Goal: Transaction & Acquisition: Purchase product/service

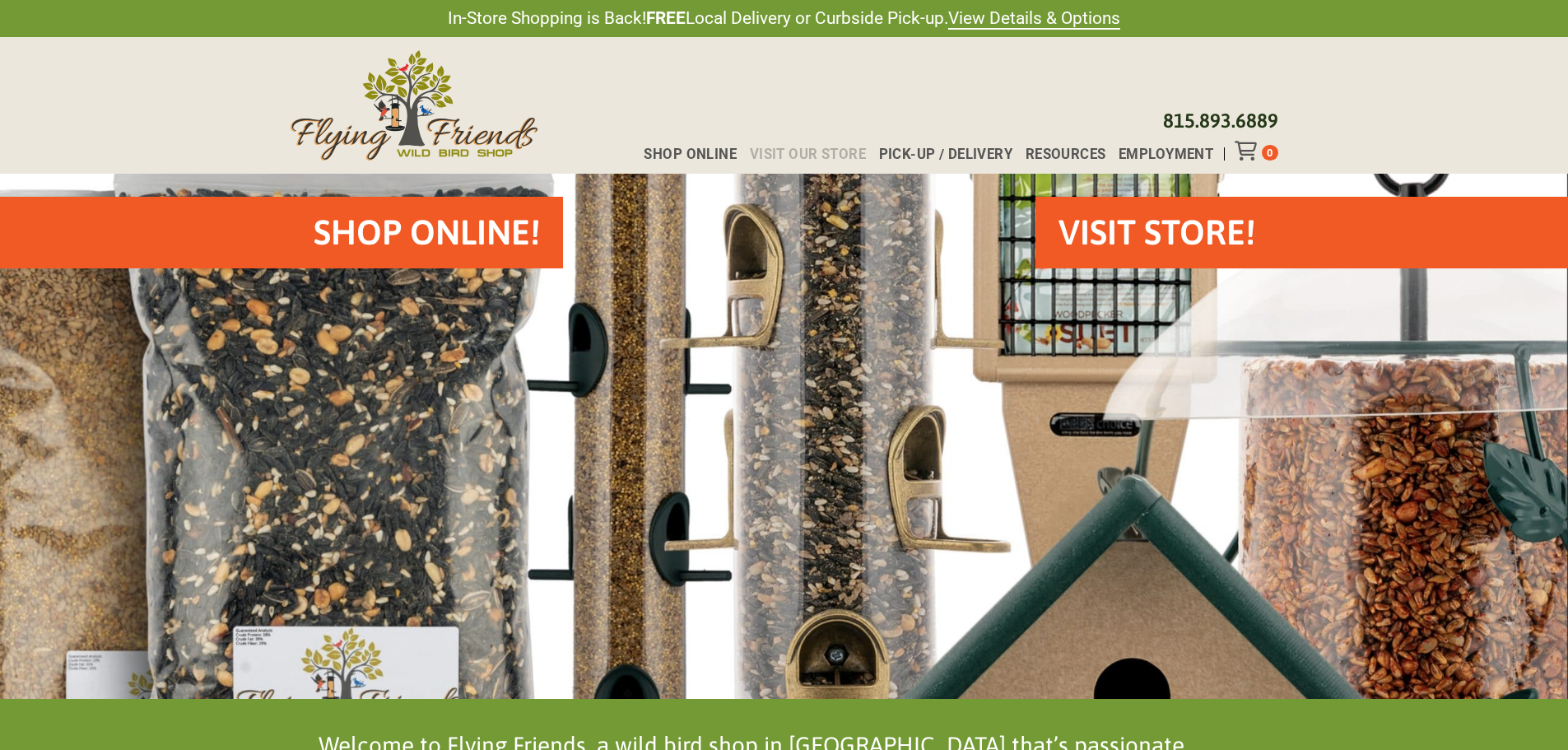
click at [785, 151] on span "Visit Our Store" at bounding box center [808, 154] width 117 height 14
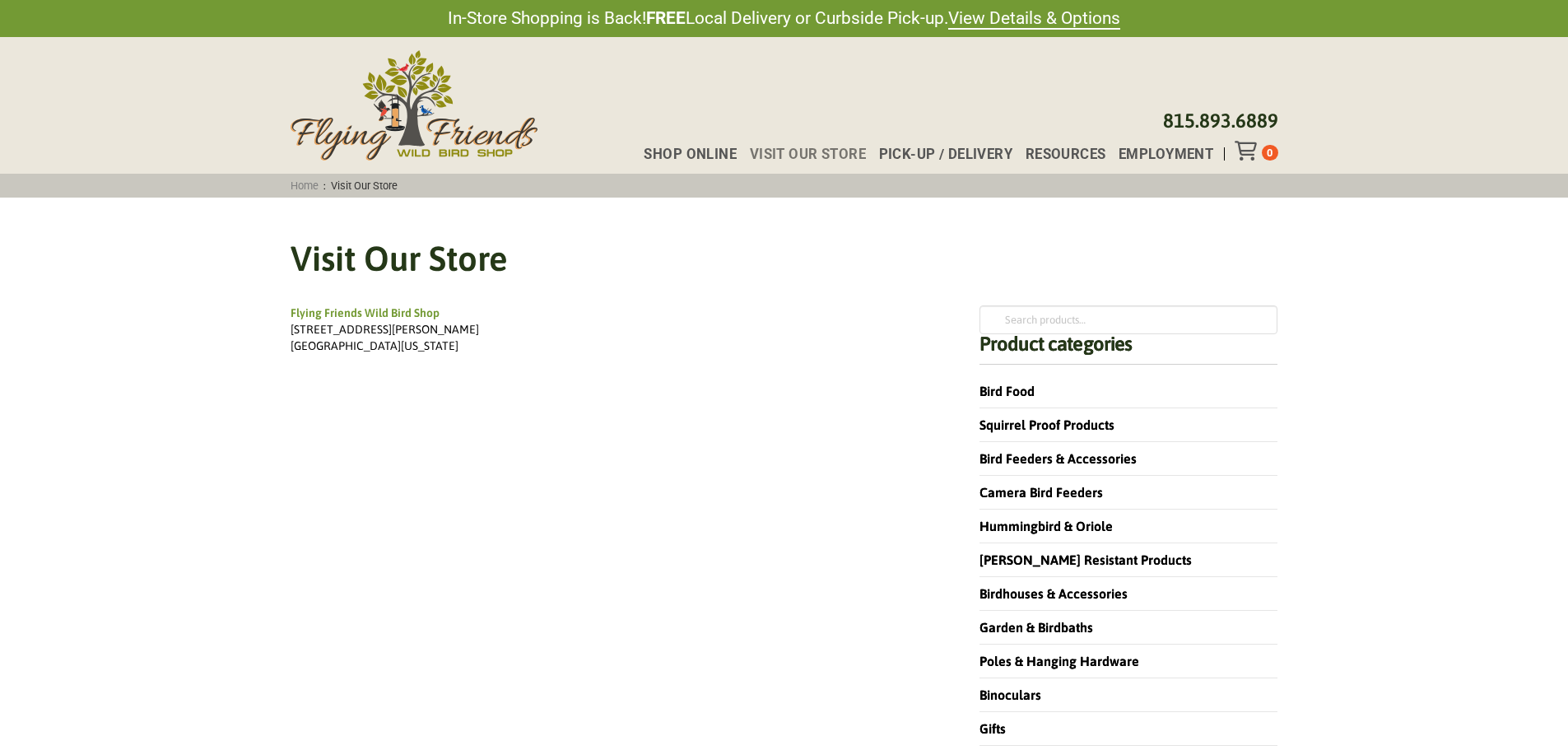
scroll to position [82, 0]
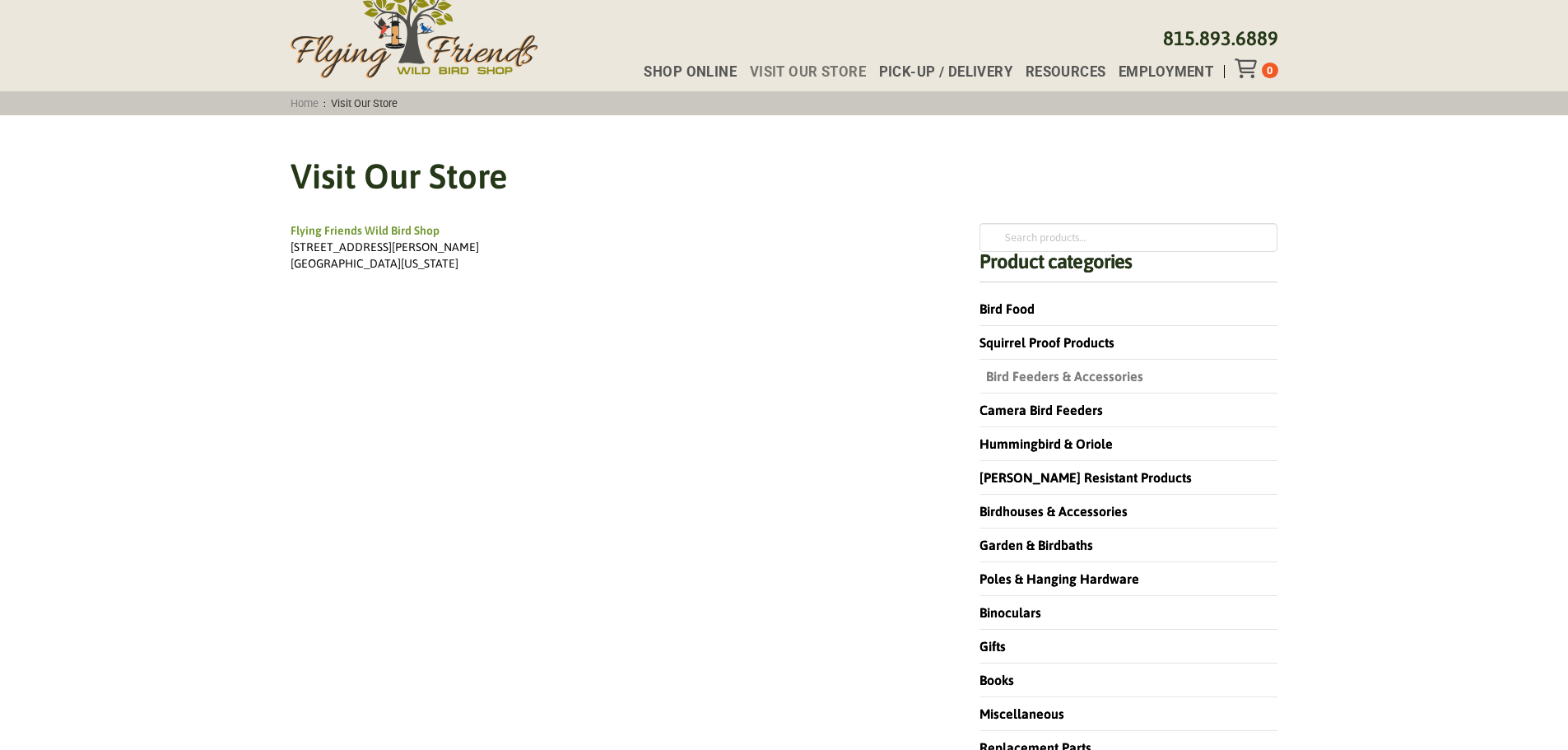
click at [1083, 374] on link "Bird Feeders & Accessories" at bounding box center [1061, 376] width 164 height 15
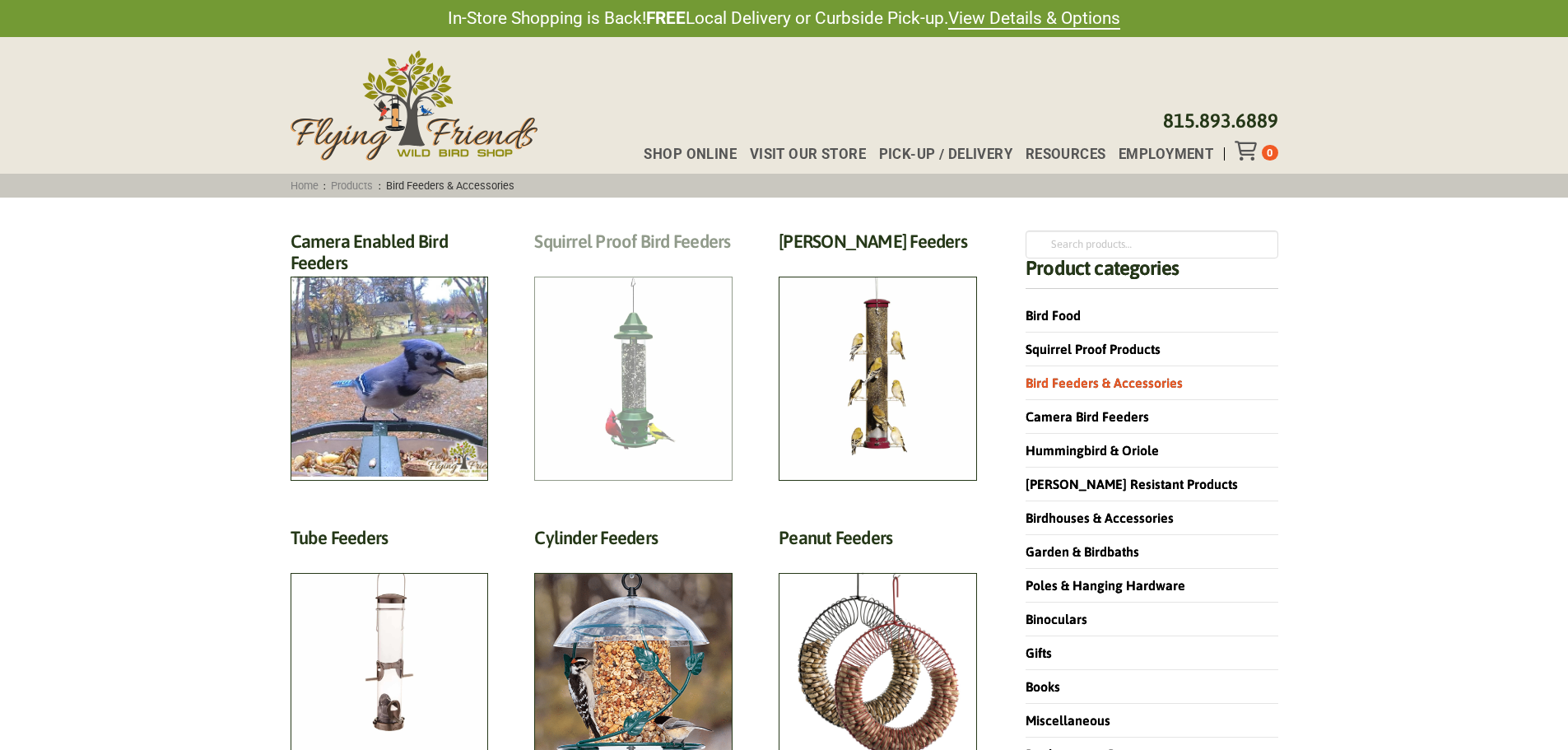
click at [660, 261] on h2 "Squirrel Proof Bird Feeders (10)" at bounding box center [633, 245] width 198 height 31
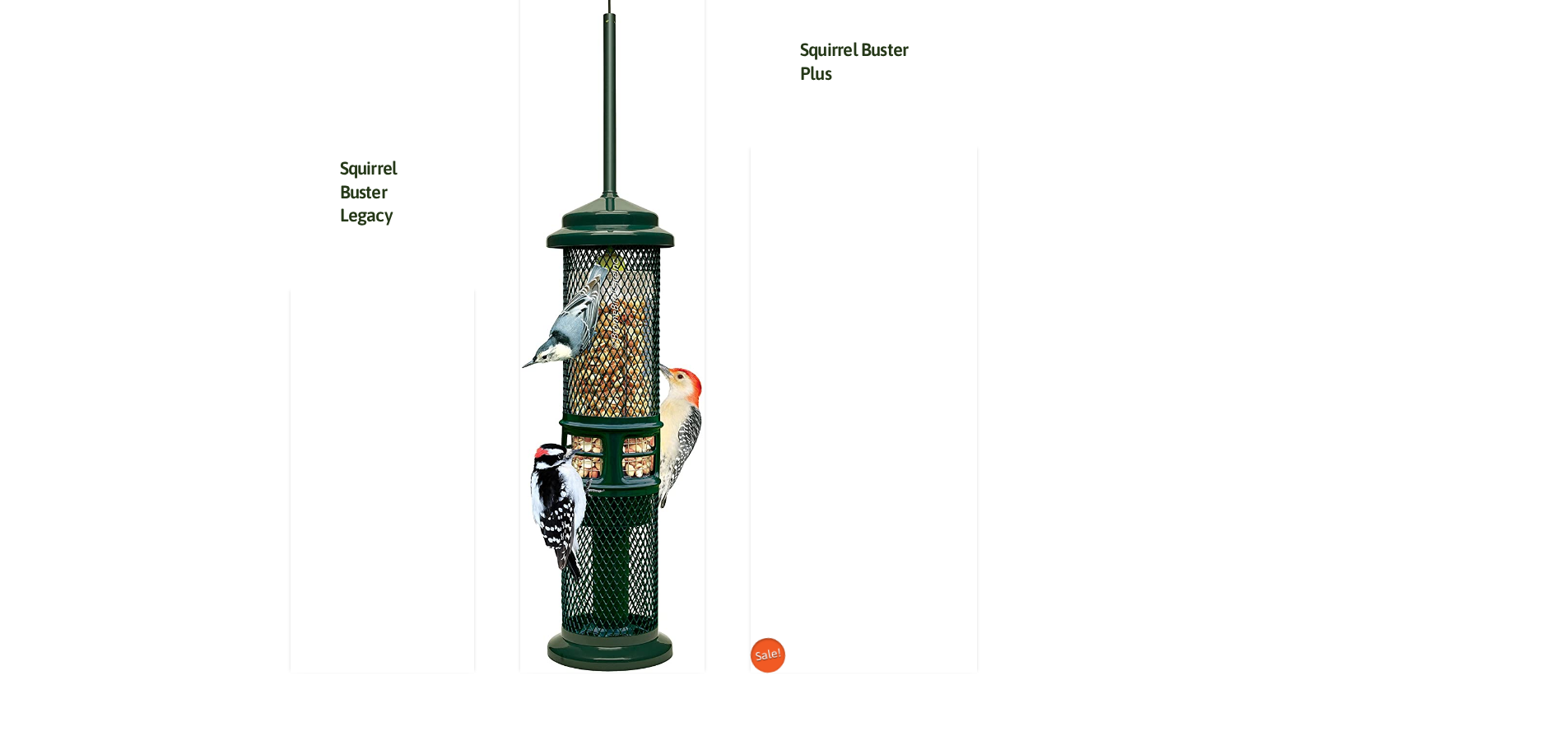
scroll to position [1647, 0]
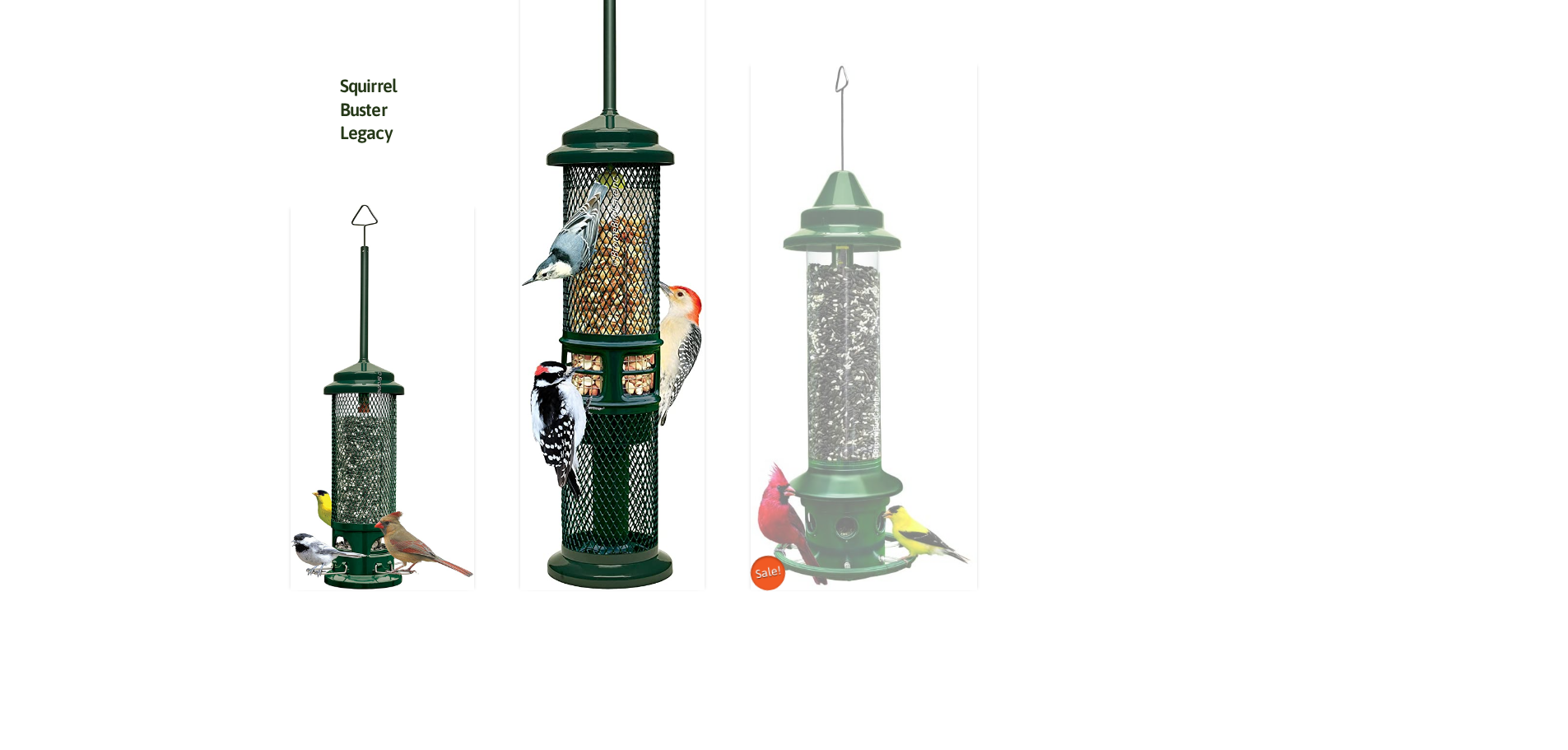
click at [868, 453] on img at bounding box center [864, 326] width 226 height 529
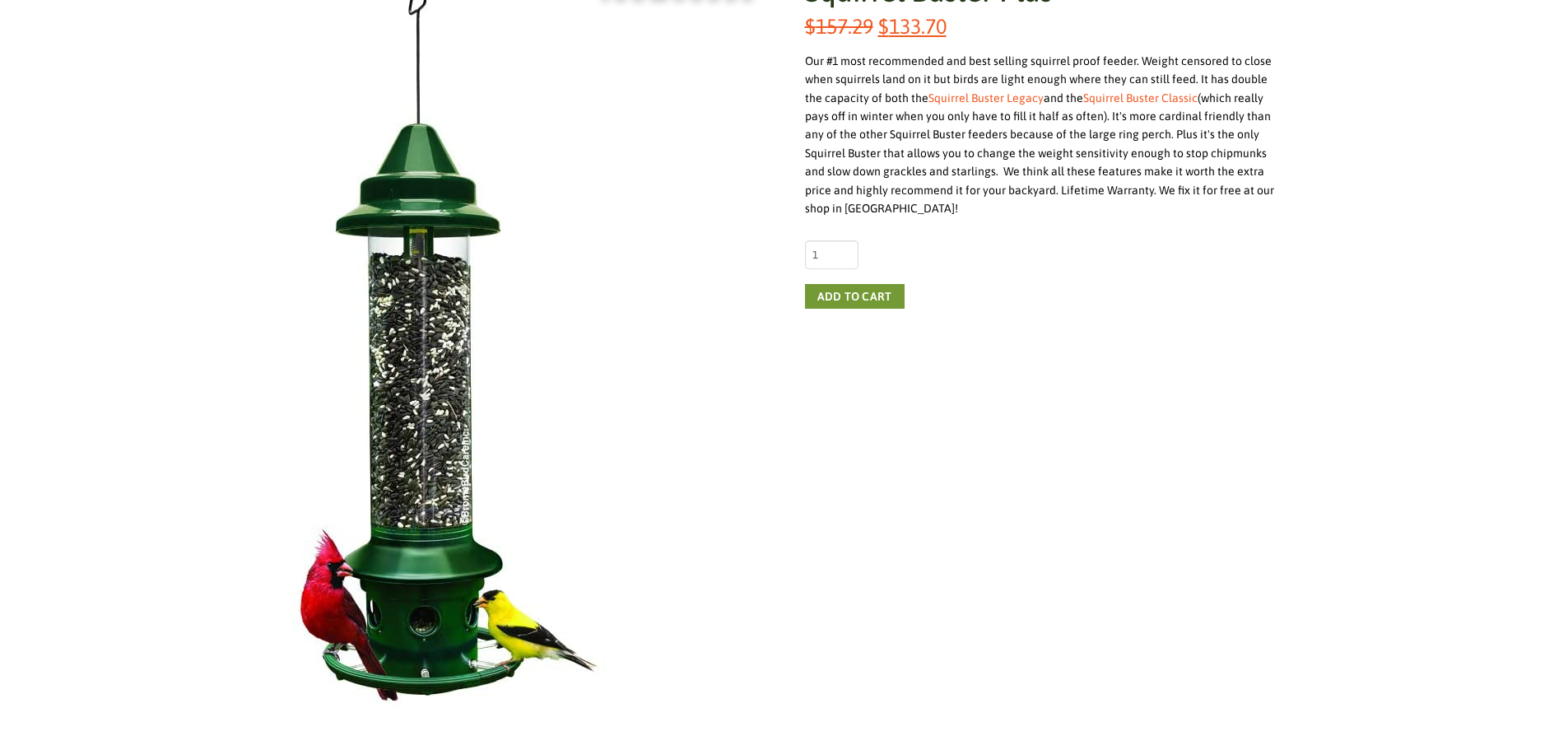
scroll to position [412, 0]
